Goal: Task Accomplishment & Management: Use online tool/utility

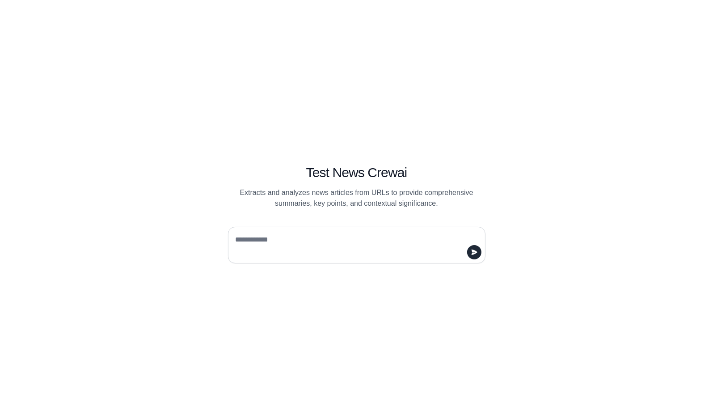
click at [148, 306] on div "Test News Crewai Extracts and analyzes news articles from URLs to provide compr…" at bounding box center [356, 203] width 713 height 407
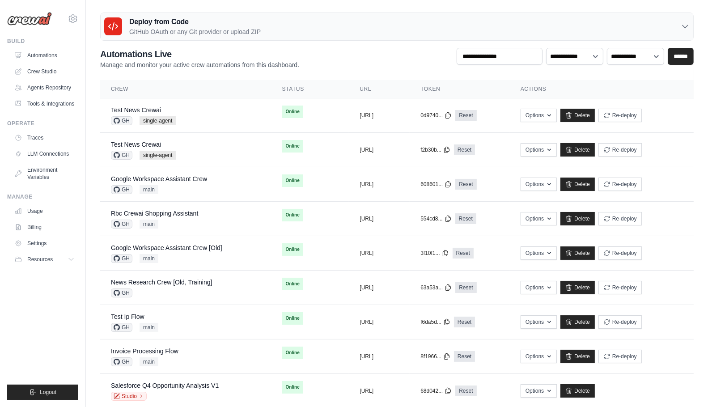
click at [44, 311] on ul "Build Automations Crew Studio Agents Repository Tools & Integrations" at bounding box center [42, 219] width 71 height 362
click at [184, 117] on div "Test News Crewai GH single-agent" at bounding box center [186, 116] width 150 height 20
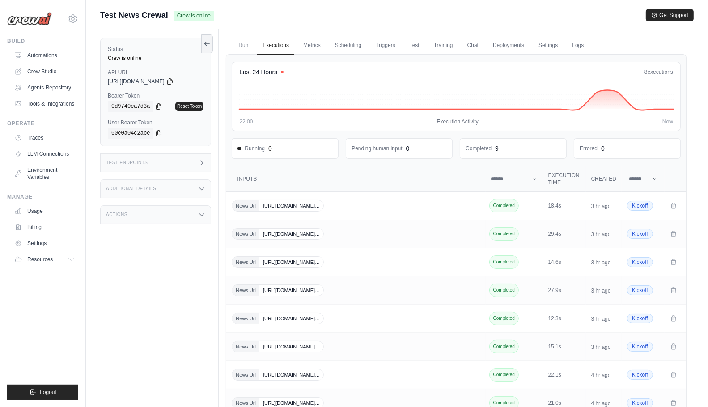
click at [129, 256] on div "Status Crew is online API URL copied https://test-news-crewai-01d04e7e-6948-4c7…" at bounding box center [159, 232] width 119 height 407
click at [466, 45] on link "Chat" at bounding box center [473, 45] width 22 height 19
click at [172, 223] on div "Status Crew is online API URL copied https://test-news-crewai-01d04e7e-6948-4c7…" at bounding box center [159, 232] width 119 height 407
click at [174, 216] on div "Actions" at bounding box center [155, 214] width 111 height 19
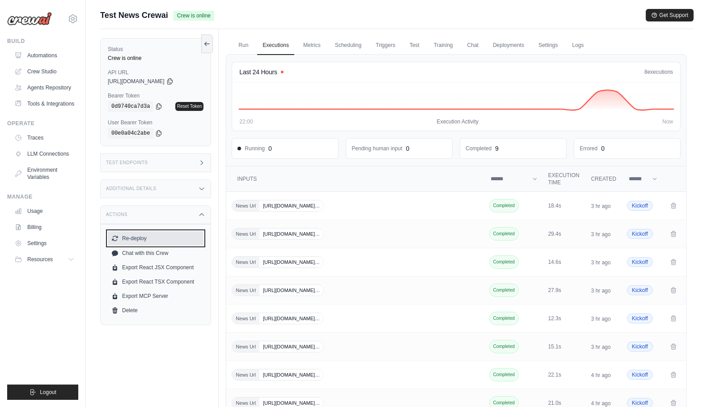
click at [136, 241] on button "Re-deploy" at bounding box center [156, 238] width 96 height 14
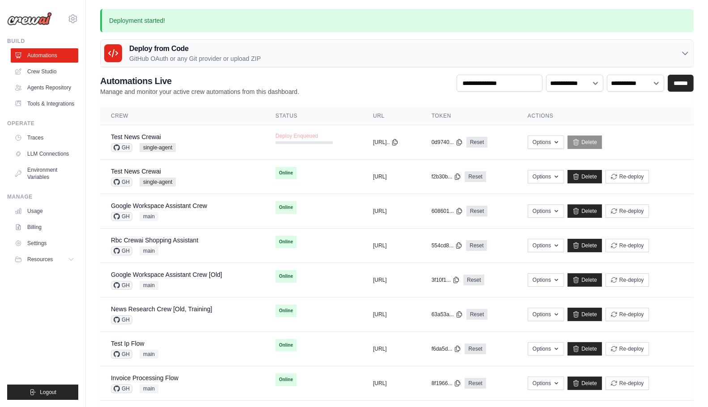
click at [70, 301] on ul "Build Automations Crew Studio Agents Repository Tools & Integrations" at bounding box center [42, 219] width 71 height 362
click at [157, 135] on link "Test News Crewai" at bounding box center [136, 136] width 50 height 7
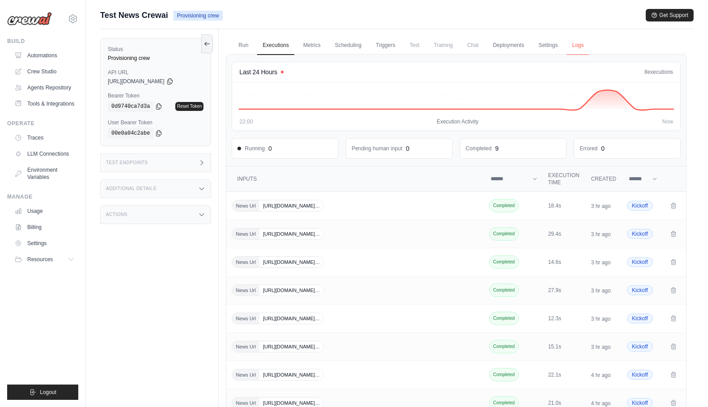
click at [572, 46] on link "Logs" at bounding box center [578, 45] width 22 height 19
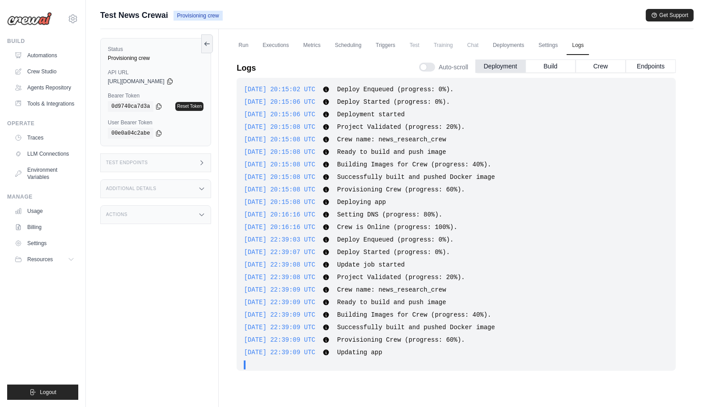
scroll to position [5, 0]
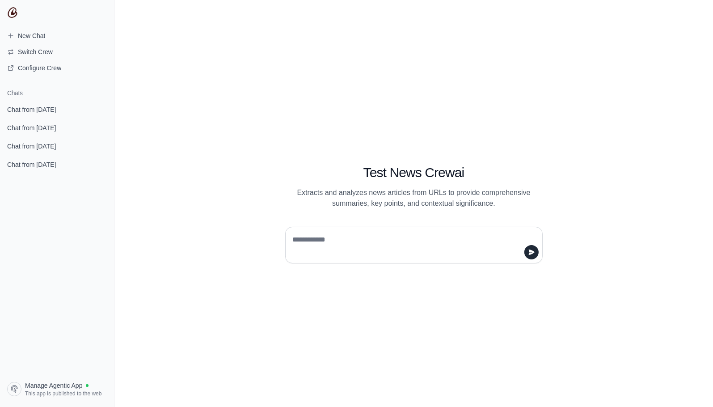
click at [203, 259] on div "Test News Crewai Extracts and analyzes news articles from URLs to provide compr…" at bounding box center [413, 203] width 599 height 407
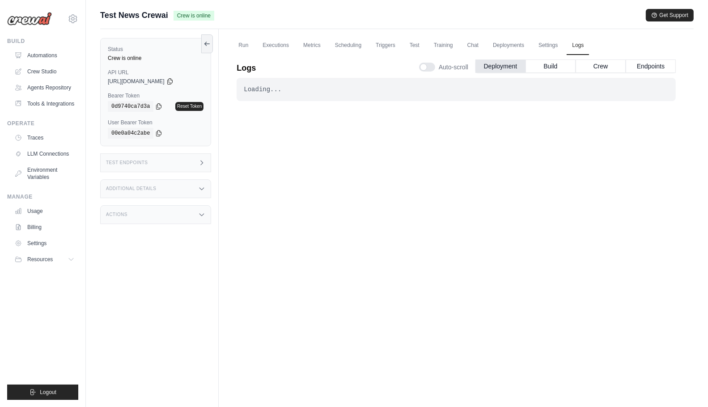
click at [374, 184] on div "Loading... . . . Successful" at bounding box center [456, 235] width 439 height 314
click at [248, 47] on link "Run" at bounding box center [243, 45] width 21 height 19
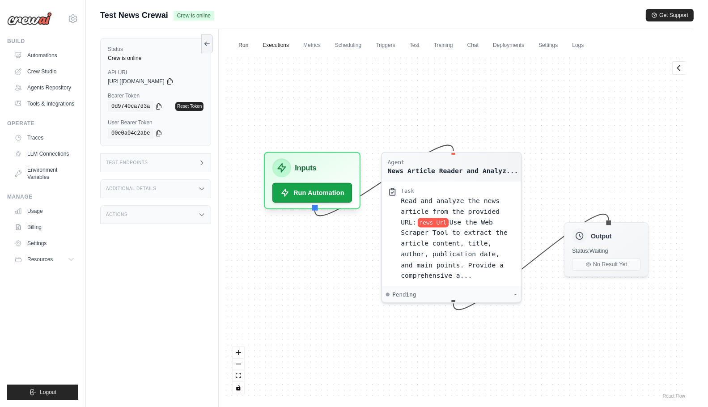
click at [277, 46] on link "Executions" at bounding box center [275, 45] width 37 height 19
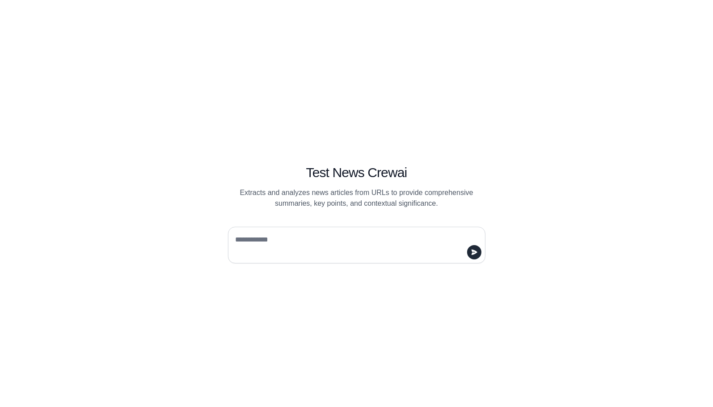
click at [334, 236] on textarea at bounding box center [354, 245] width 241 height 25
type textarea "*****"
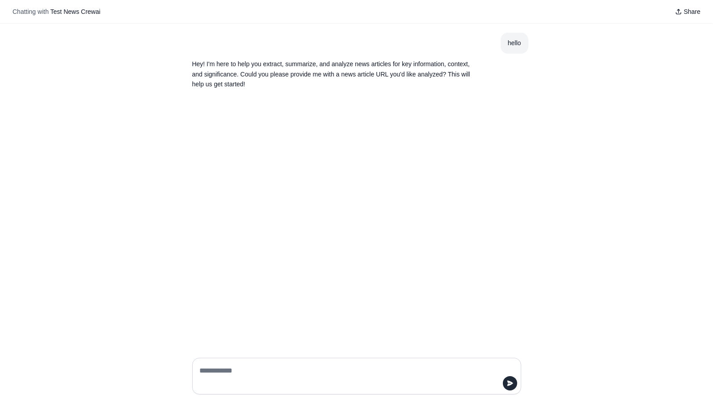
click at [232, 382] on textarea at bounding box center [354, 376] width 312 height 25
type textarea "**********"
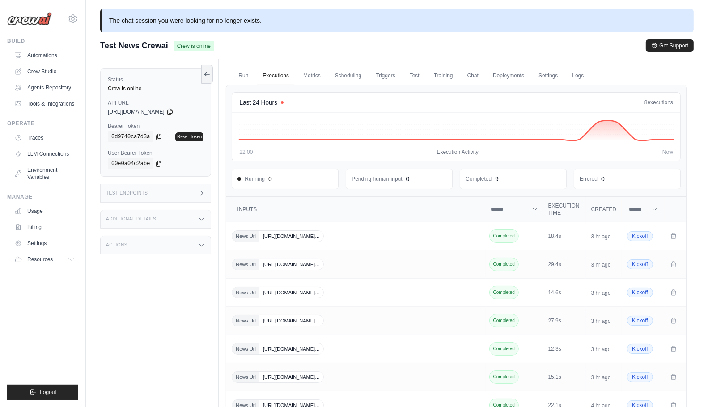
drag, startPoint x: 197, startPoint y: 20, endPoint x: 261, endPoint y: 28, distance: 64.0
click at [261, 28] on p "The chat session you were looking for no longer exists." at bounding box center [397, 20] width 594 height 23
click at [258, 23] on p "The chat session you were looking for no longer exists." at bounding box center [397, 20] width 594 height 23
click at [218, 288] on div "Status Crew is online API URL copied https://test-news-crewai-01d04e7e-6948-4c7…" at bounding box center [159, 262] width 119 height 407
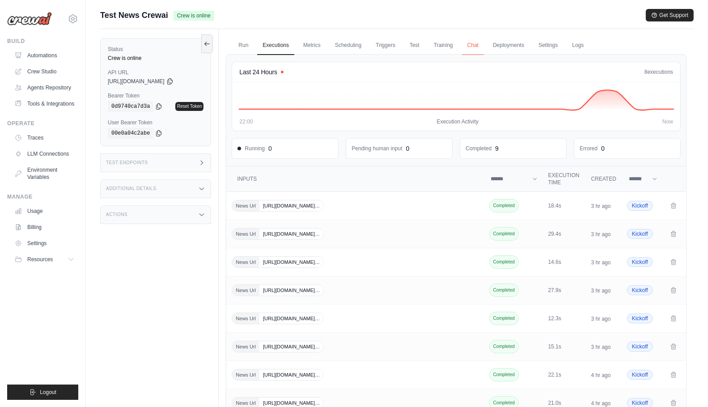
click at [475, 44] on link "Chat" at bounding box center [473, 45] width 22 height 19
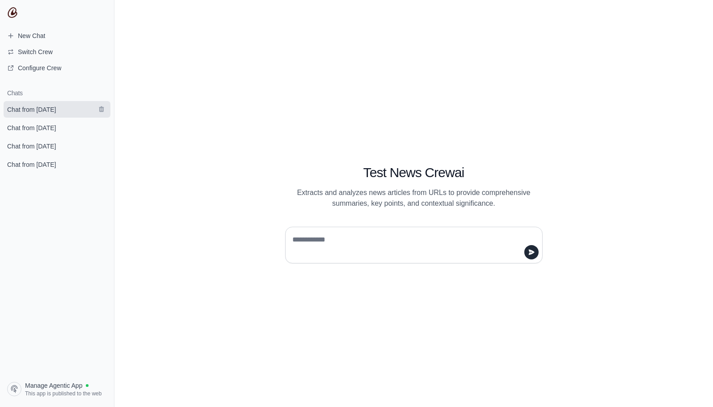
click at [63, 112] on span "Chat from [DATE]" at bounding box center [31, 109] width 63 height 9
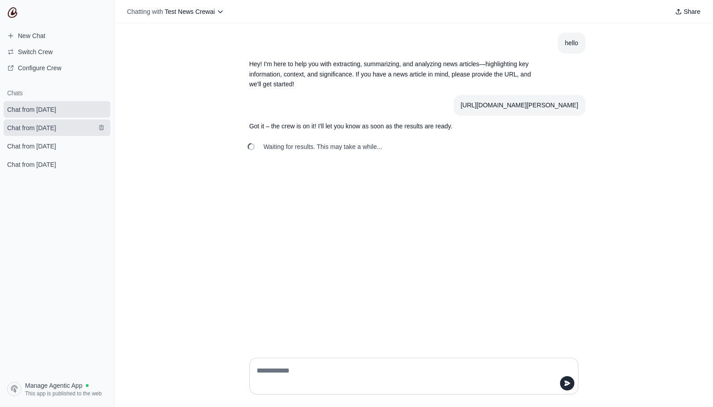
click at [46, 127] on span "Chat from [DATE]" at bounding box center [31, 127] width 49 height 9
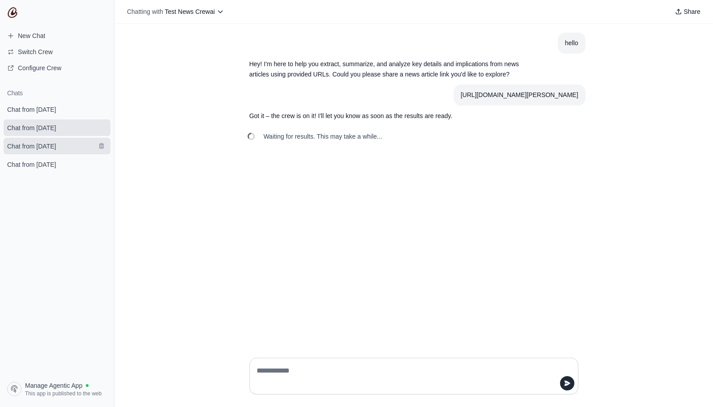
click at [51, 138] on link "Chat from [DATE]" at bounding box center [57, 146] width 107 height 17
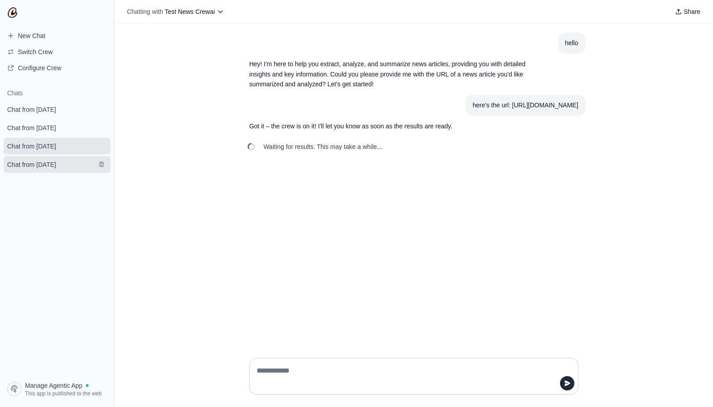
click at [58, 159] on link "Chat from [DATE]" at bounding box center [57, 164] width 107 height 17
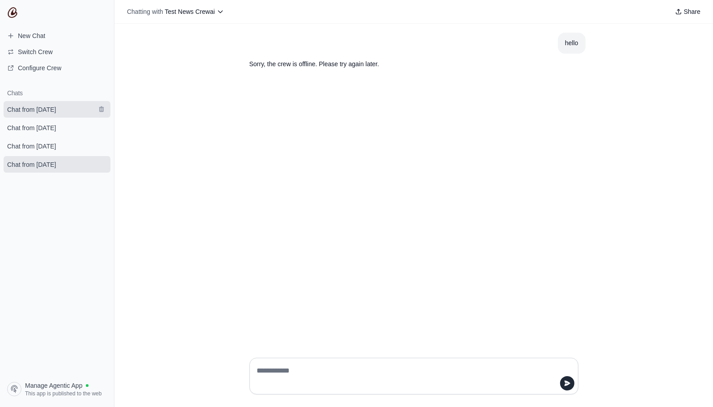
click at [56, 108] on span "Chat from October 14" at bounding box center [31, 109] width 49 height 9
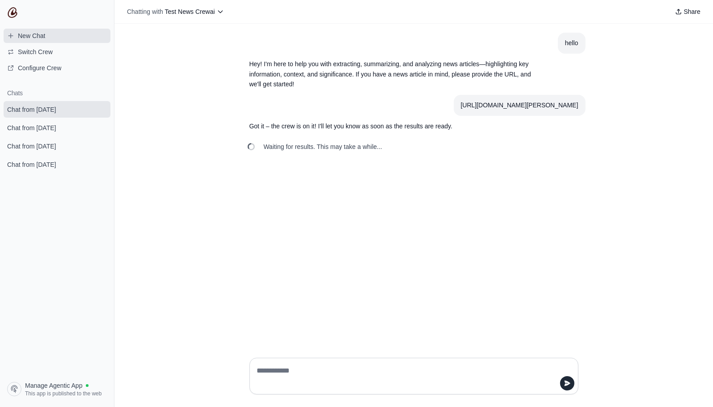
click at [21, 34] on span "New Chat" at bounding box center [31, 35] width 27 height 9
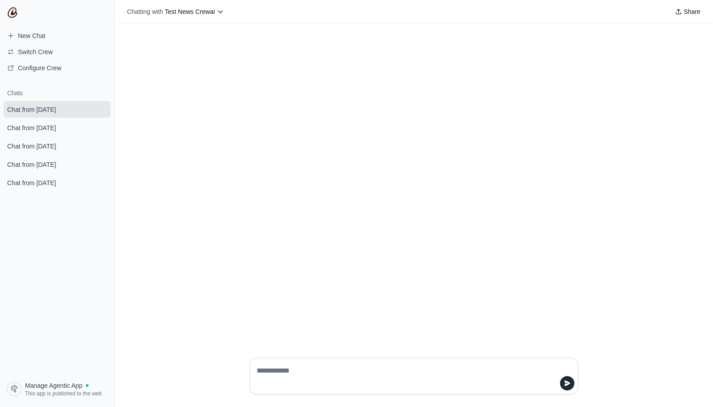
click at [306, 387] on textarea at bounding box center [411, 376] width 312 height 25
type textarea "**********"
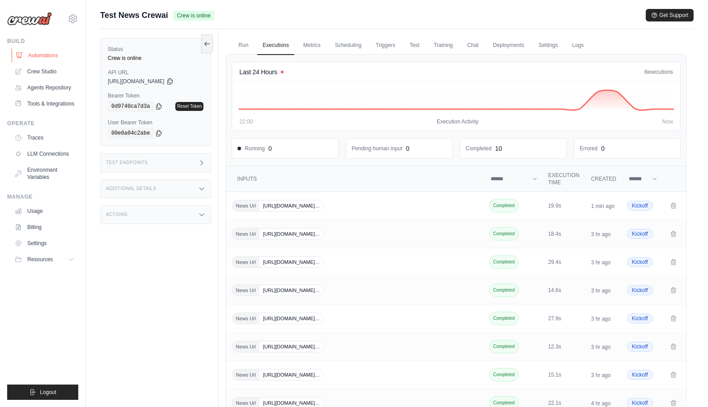
click at [53, 50] on link "Automations" at bounding box center [46, 55] width 68 height 14
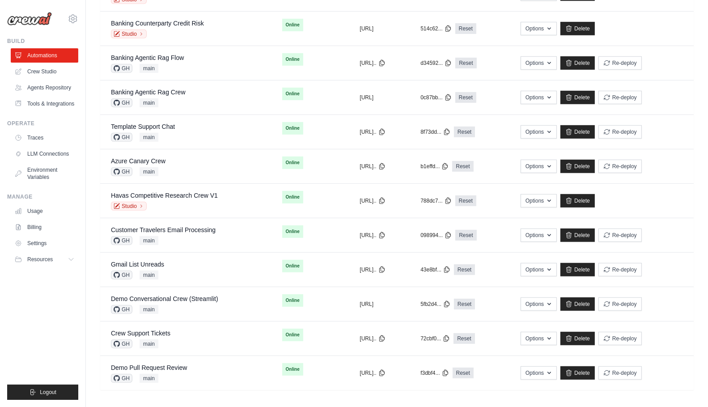
scroll to position [566, 0]
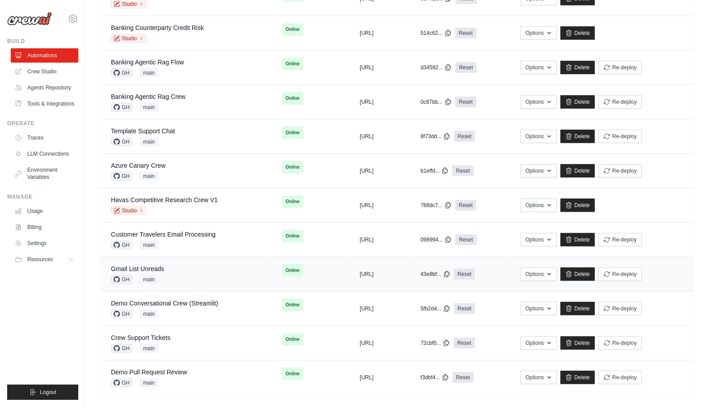
click at [206, 269] on div "Gmail List Unreads GH main" at bounding box center [186, 274] width 150 height 20
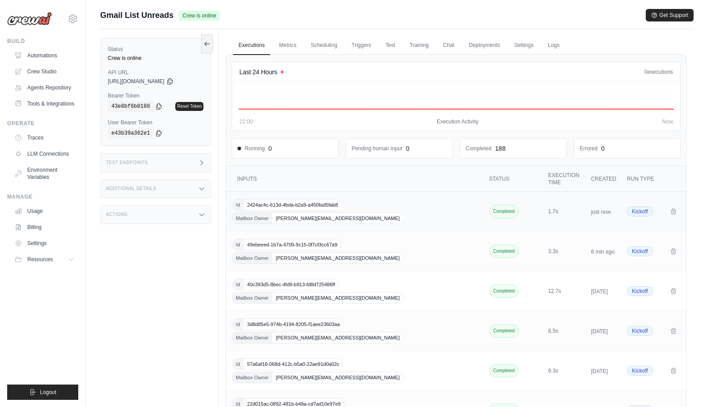
click at [297, 200] on span "2424ac4c-613d-4bda-b2a9-a450fad5fab8" at bounding box center [293, 204] width 98 height 11
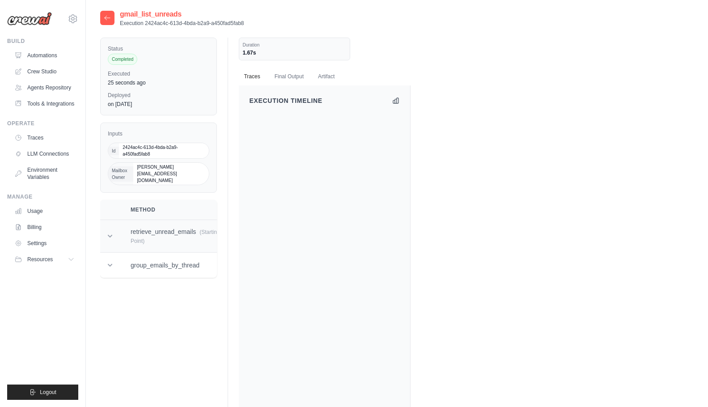
click at [190, 220] on td "retrieve_unread_emails (Starting Point)" at bounding box center [175, 236] width 111 height 33
click at [190, 253] on td "group_emails_by_thread" at bounding box center [175, 265] width 111 height 25
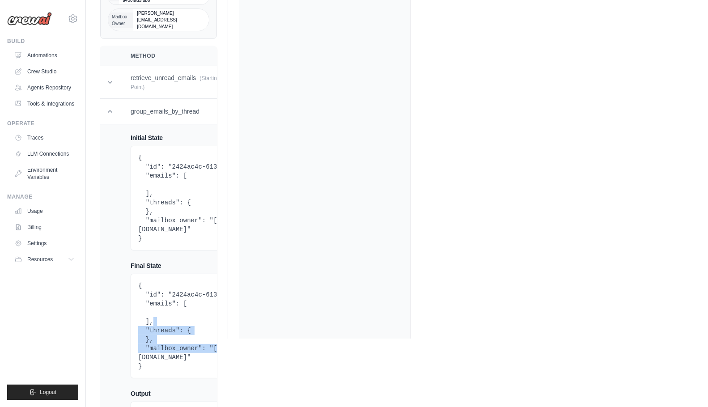
drag, startPoint x: 168, startPoint y: 295, endPoint x: 190, endPoint y: 326, distance: 38.5
click at [190, 326] on pre "{ "id": "2424ac4c-613d-4bda-b2a9-a450fad5fab8", "emails": [ ], "threads": { }, …" at bounding box center [240, 325] width 205 height 89
click at [187, 326] on pre "{ "id": "2424ac4c-613d-4bda-b2a9-a450fad5fab8", "emails": [ ], "threads": { }, …" at bounding box center [240, 325] width 205 height 89
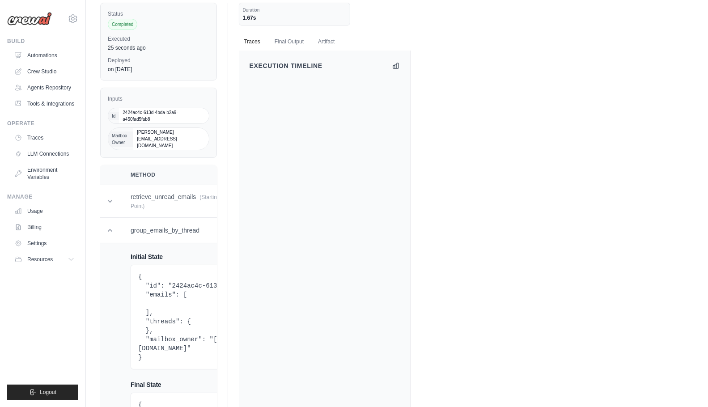
scroll to position [0, 0]
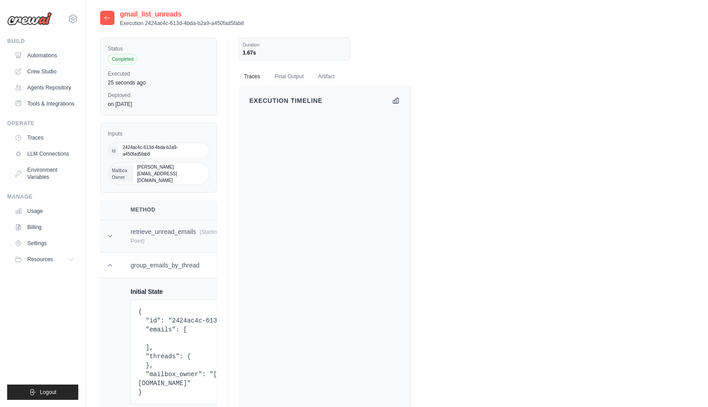
click at [187, 220] on td "retrieve_unread_emails (Starting Point)" at bounding box center [175, 236] width 111 height 33
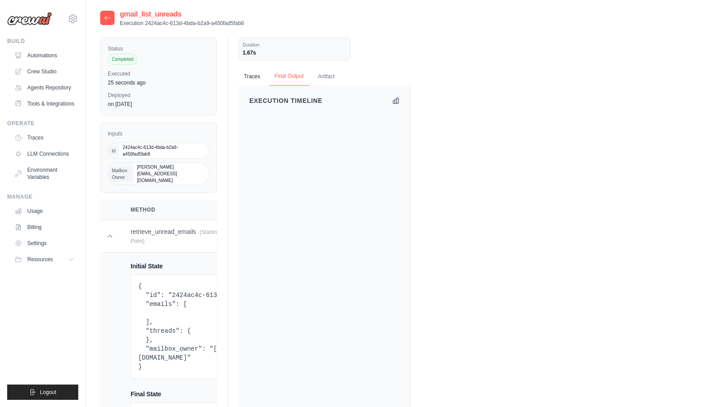
click at [304, 75] on button "Final Output" at bounding box center [289, 76] width 40 height 19
click at [330, 77] on button "Artifact" at bounding box center [326, 76] width 27 height 19
click at [243, 76] on button "Traces" at bounding box center [252, 76] width 27 height 19
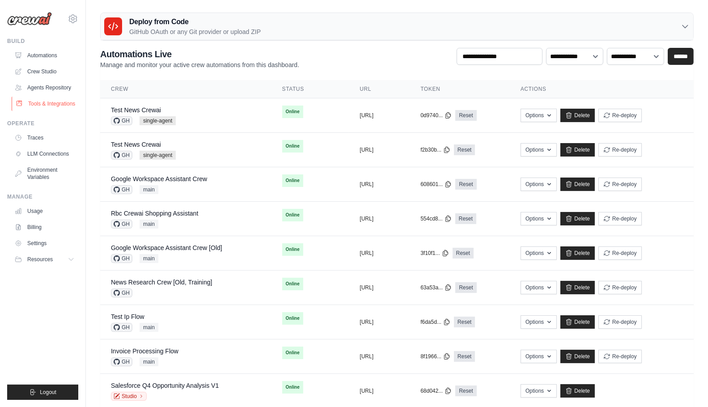
click at [65, 101] on link "Tools & Integrations" at bounding box center [46, 104] width 68 height 14
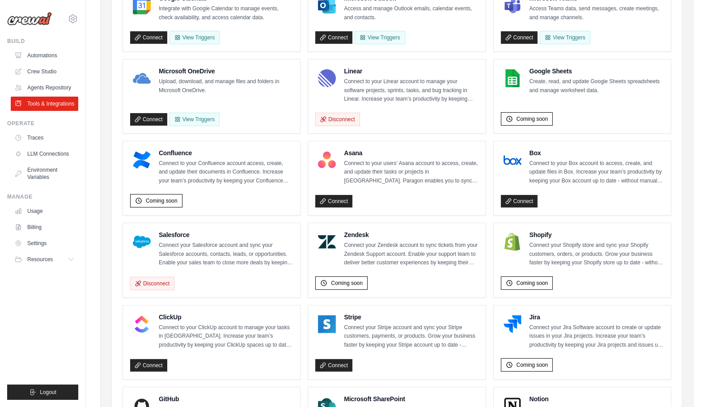
scroll to position [43, 0]
